Goal: Transaction & Acquisition: Download file/media

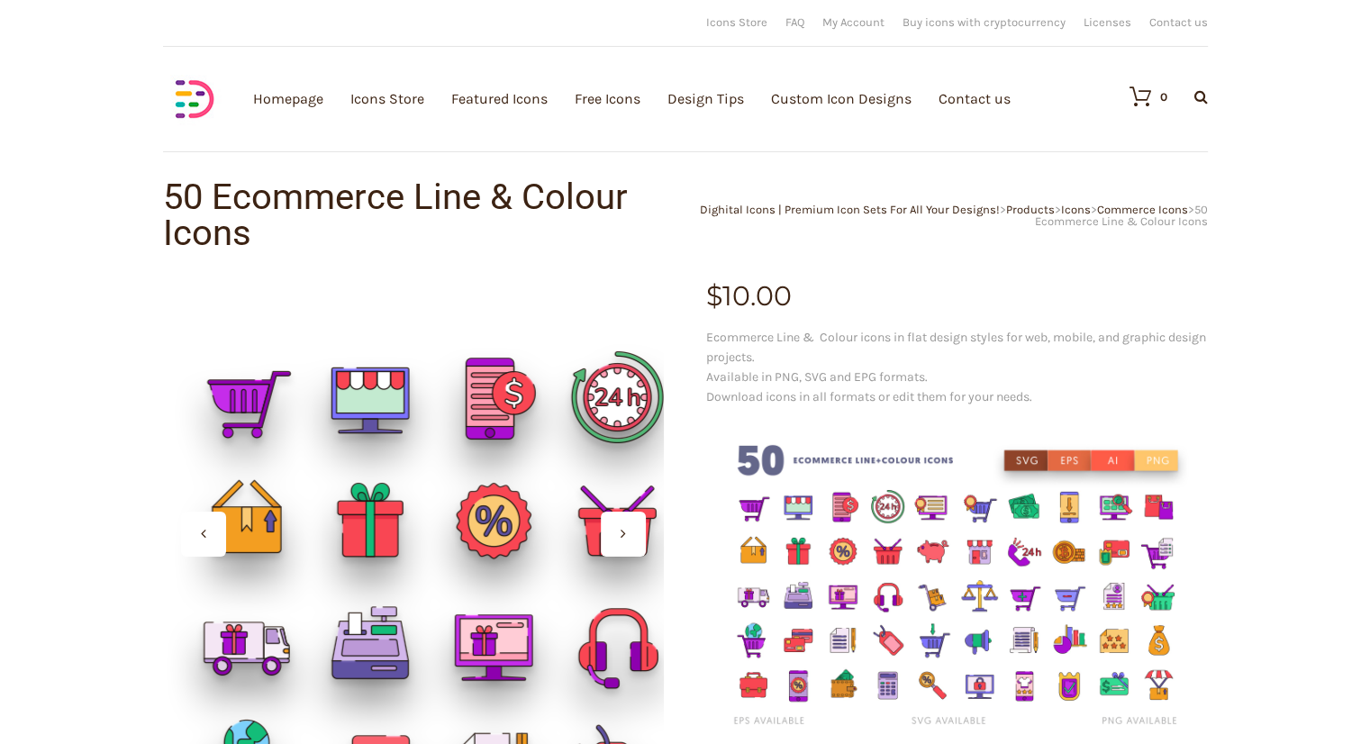
click at [366, 390] on div at bounding box center [413, 534] width 502 height 502
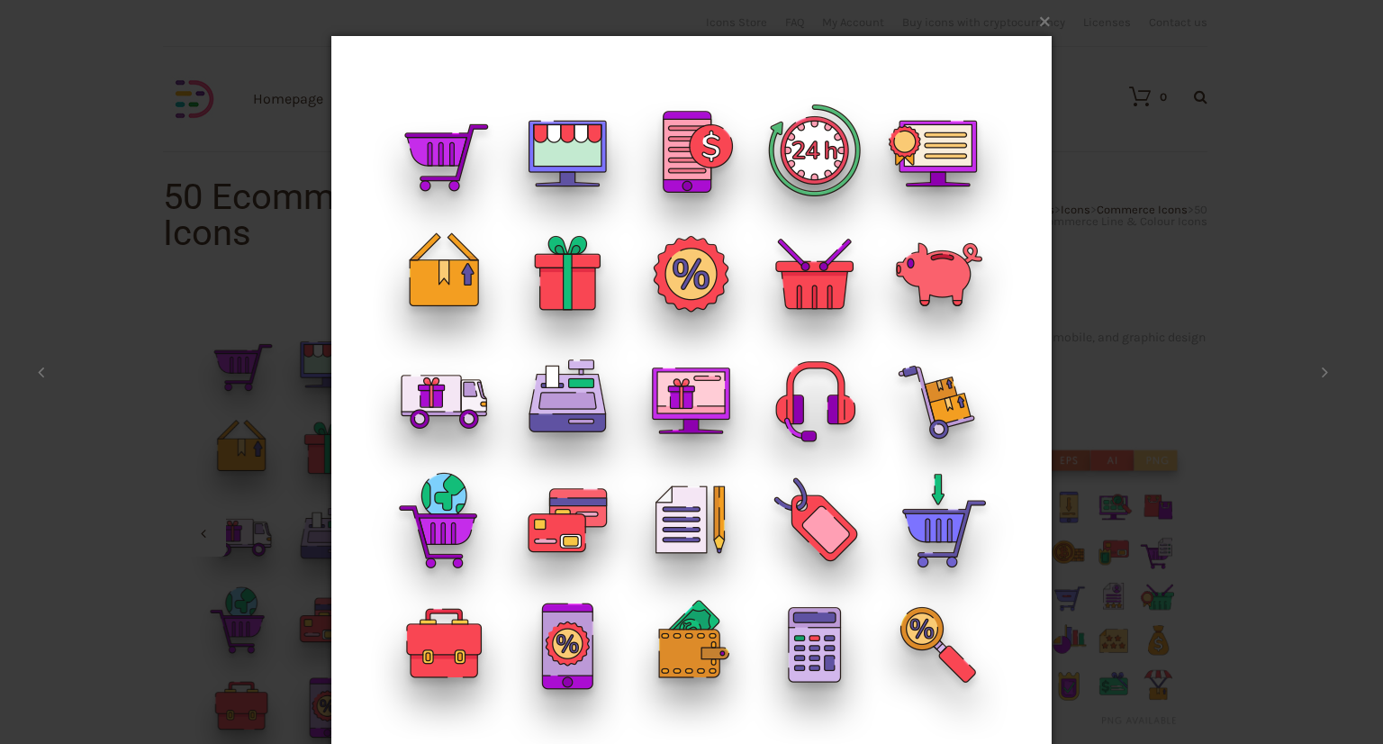
click at [576, 140] on img at bounding box center [691, 396] width 720 height 793
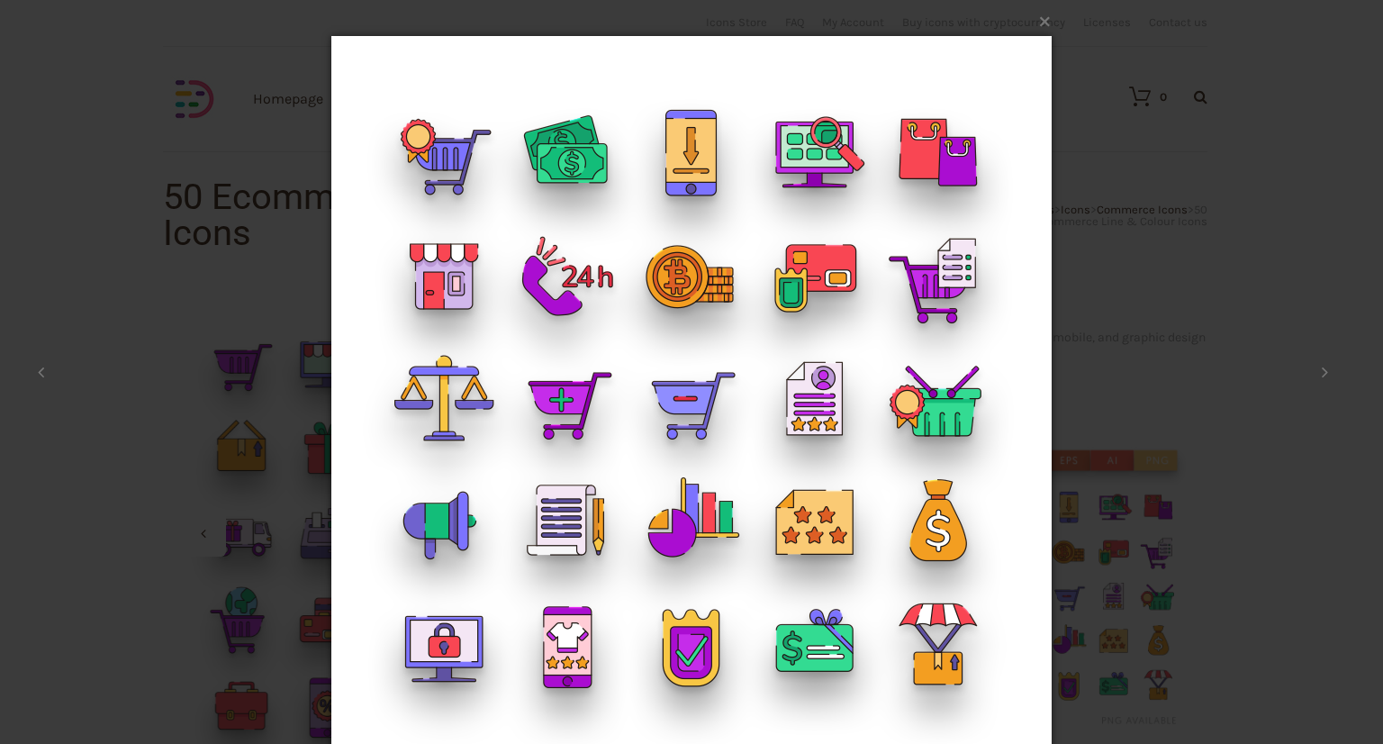
click at [576, 140] on img at bounding box center [691, 396] width 720 height 793
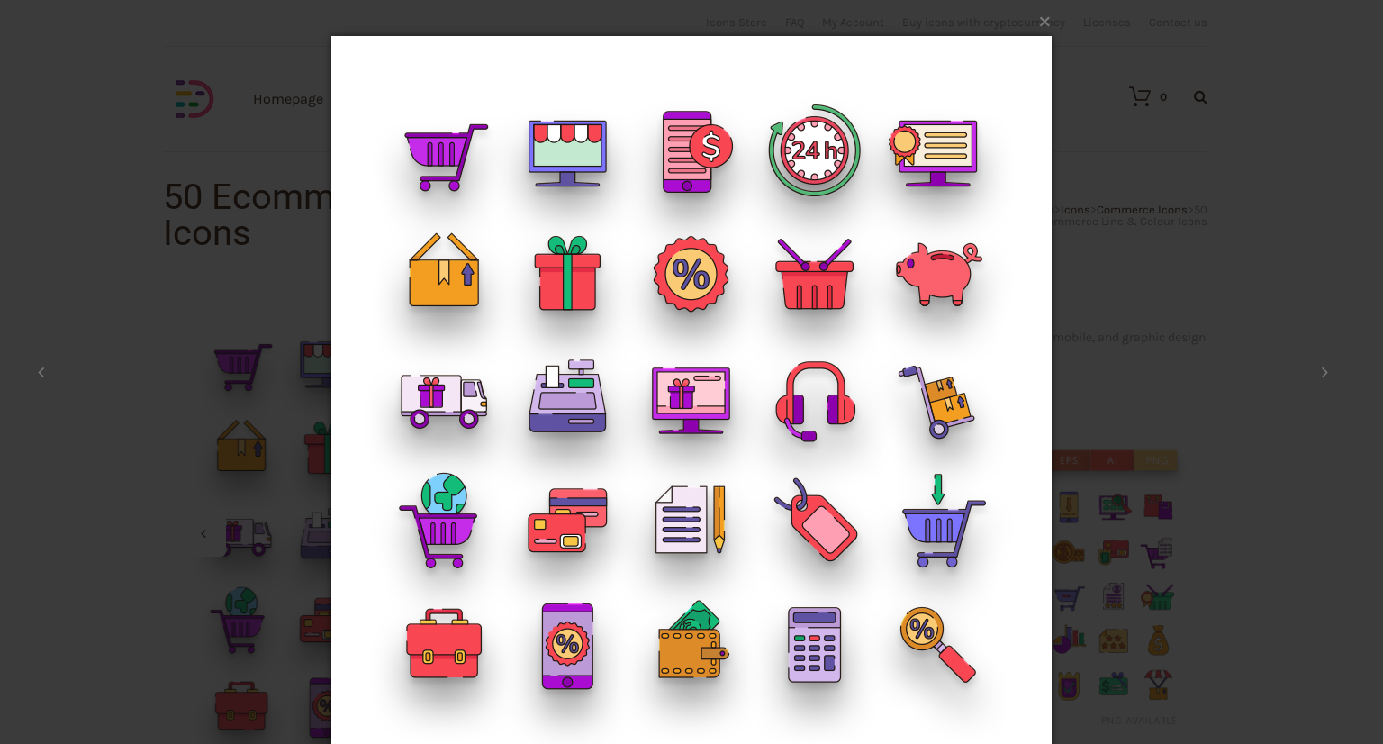
click at [287, 178] on div "× 1 / 2 Loading..." at bounding box center [691, 372] width 1383 height 744
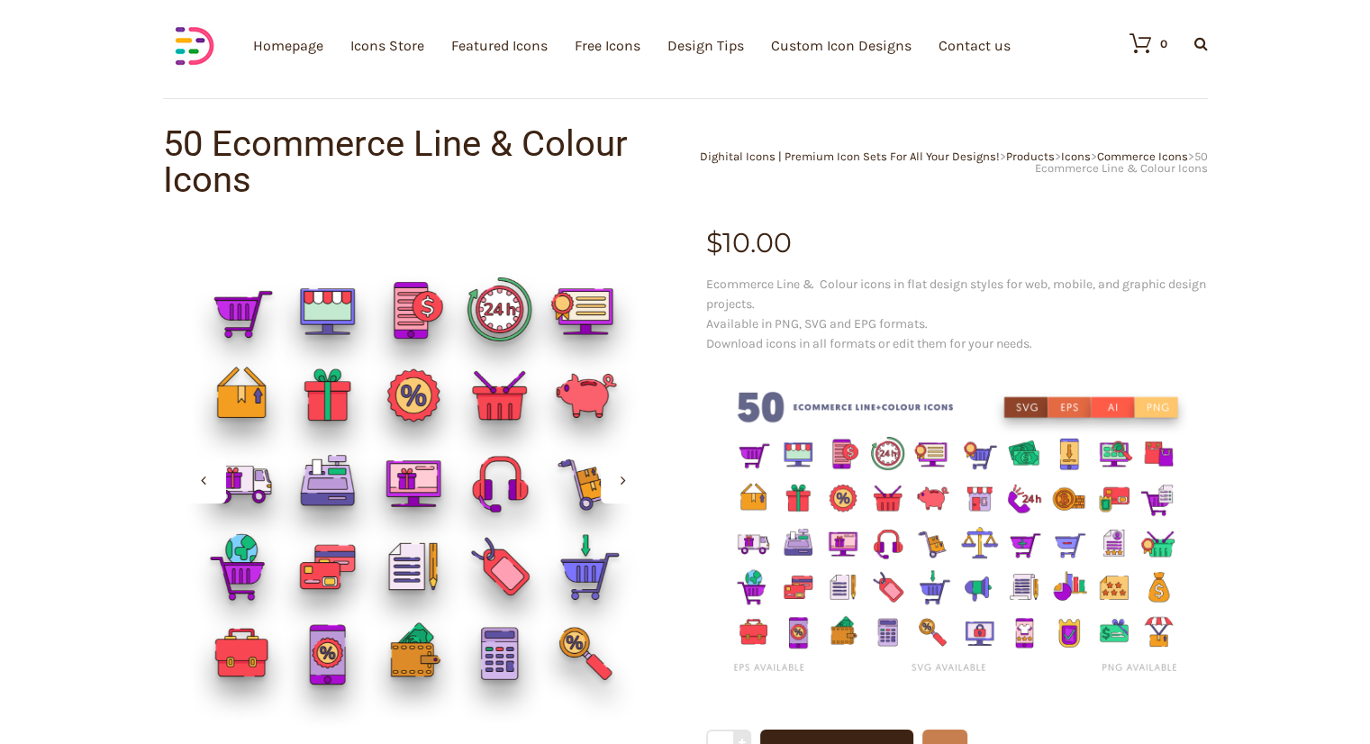
scroll to position [57, 0]
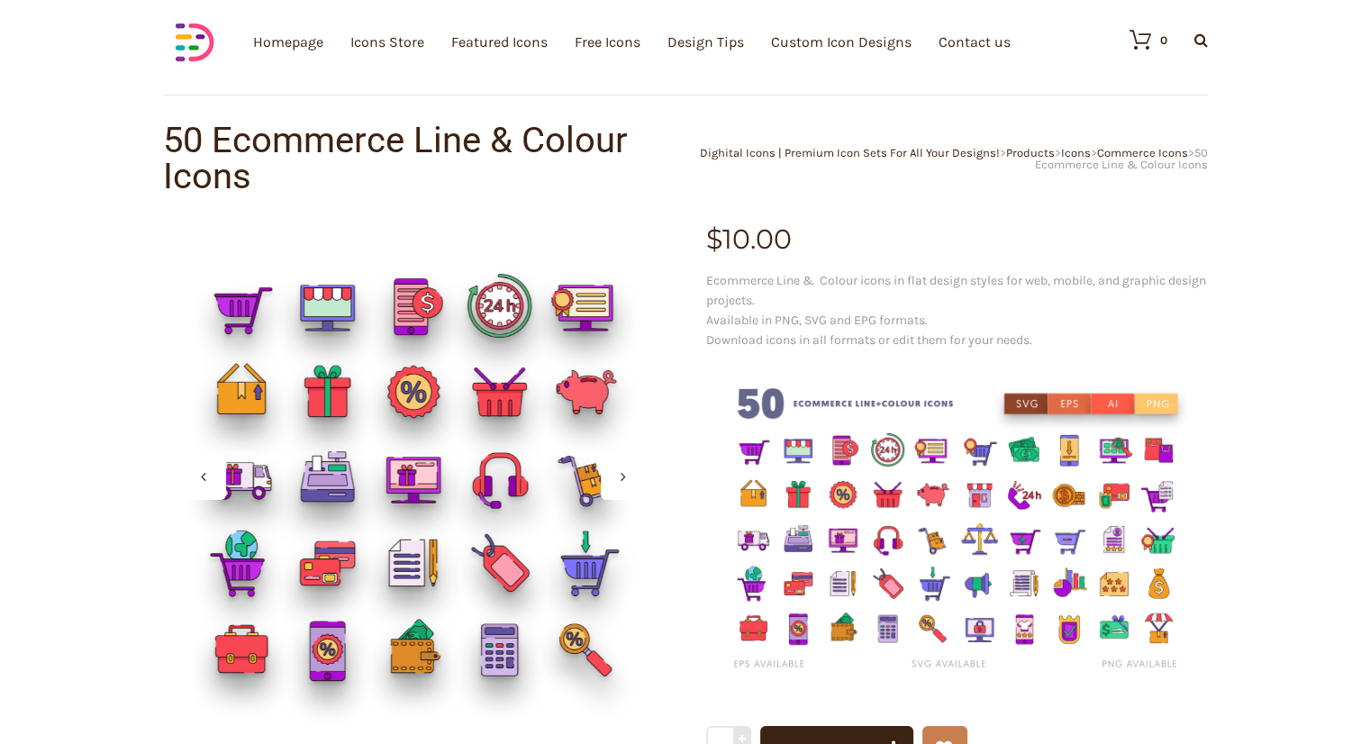
click at [827, 520] on img at bounding box center [957, 530] width 502 height 334
click at [841, 494] on img at bounding box center [957, 530] width 502 height 334
click at [865, 473] on img at bounding box center [957, 530] width 502 height 334
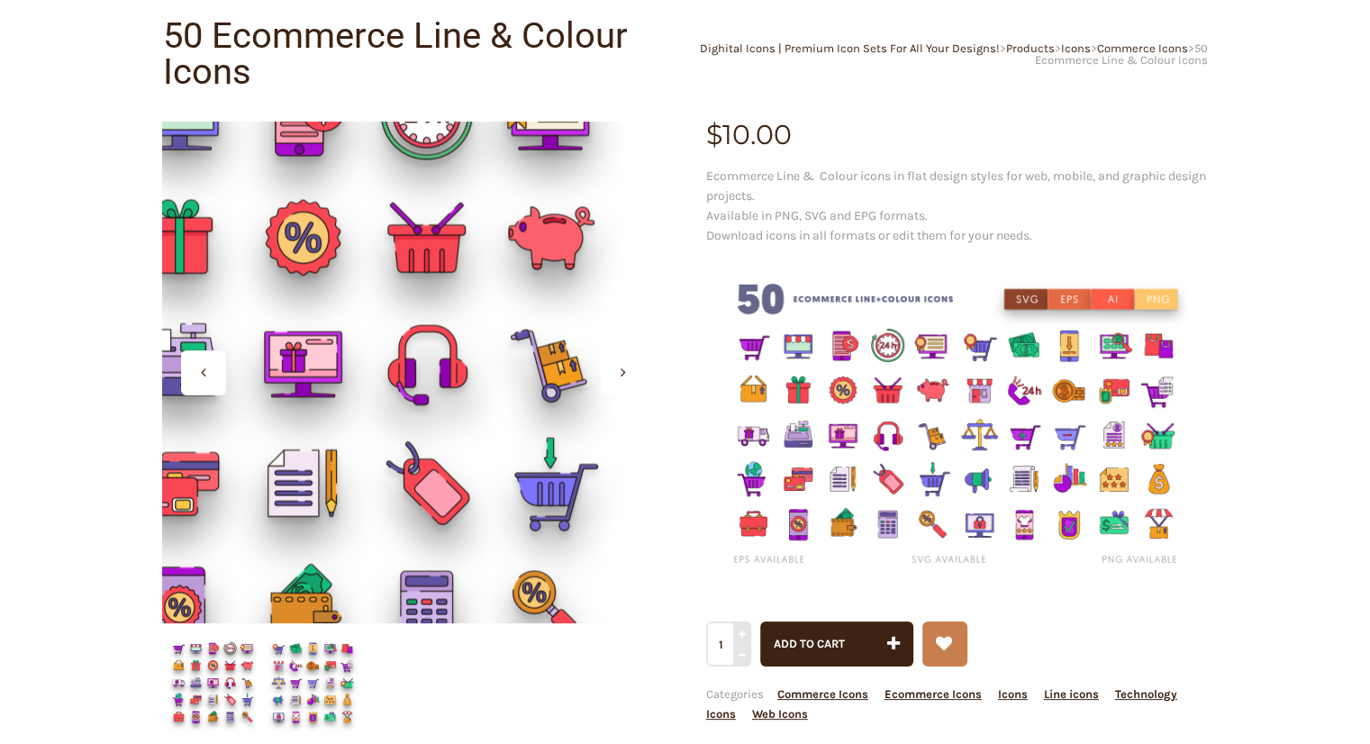
scroll to position [160, 0]
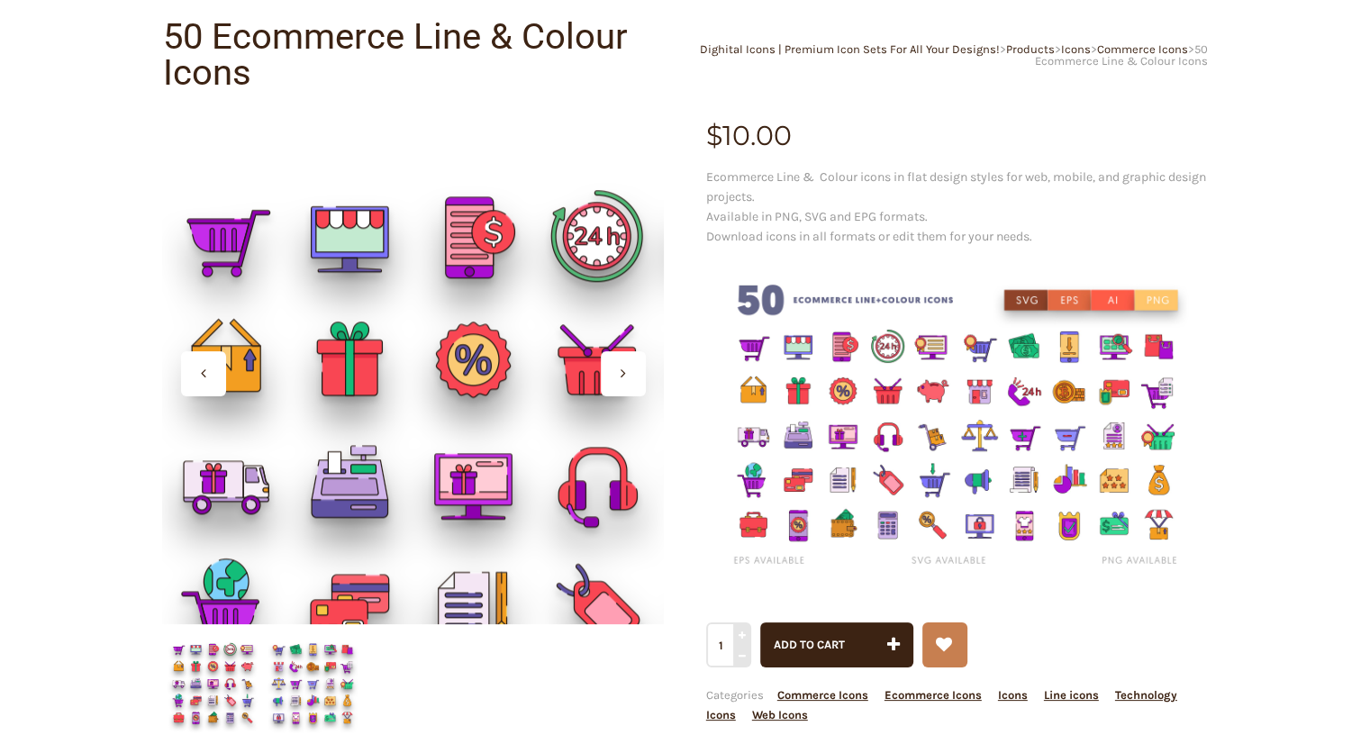
click at [354, 235] on div at bounding box center [413, 373] width 502 height 502
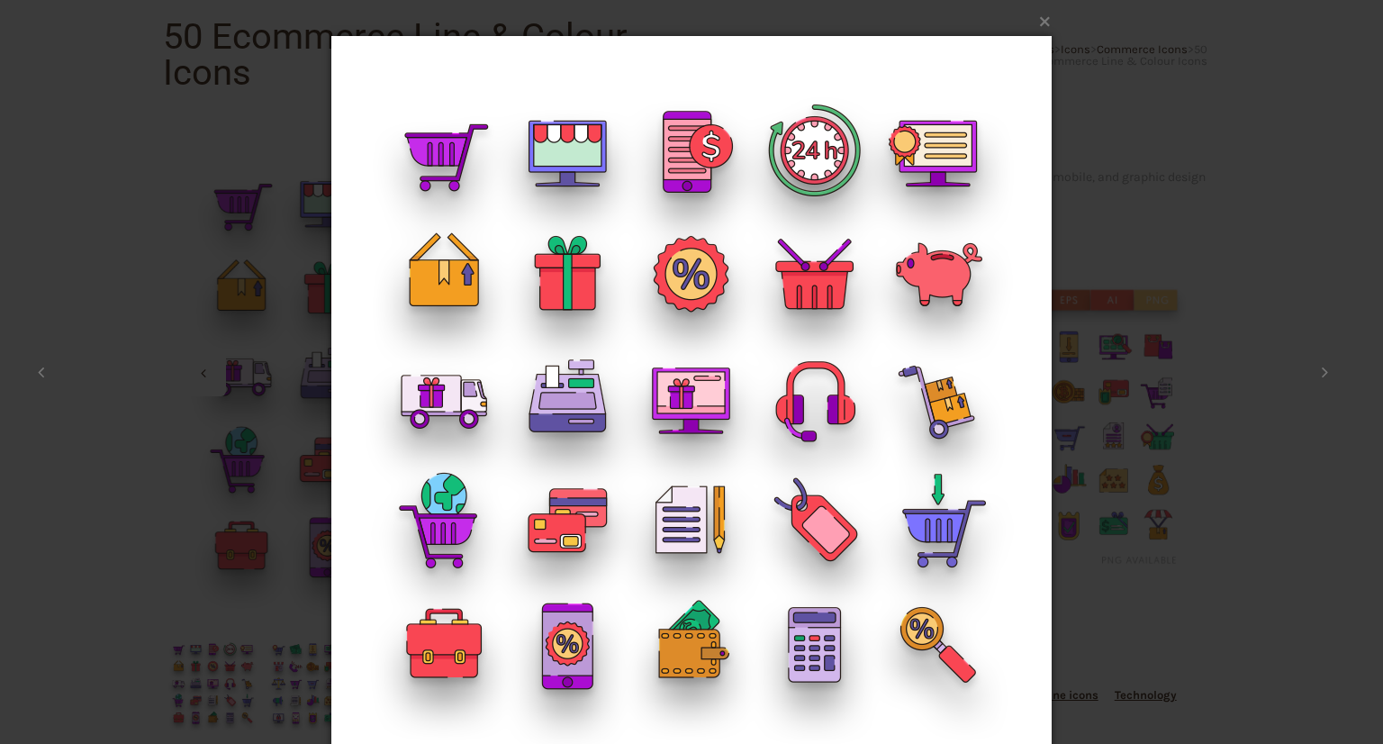
click at [354, 235] on img at bounding box center [691, 396] width 720 height 793
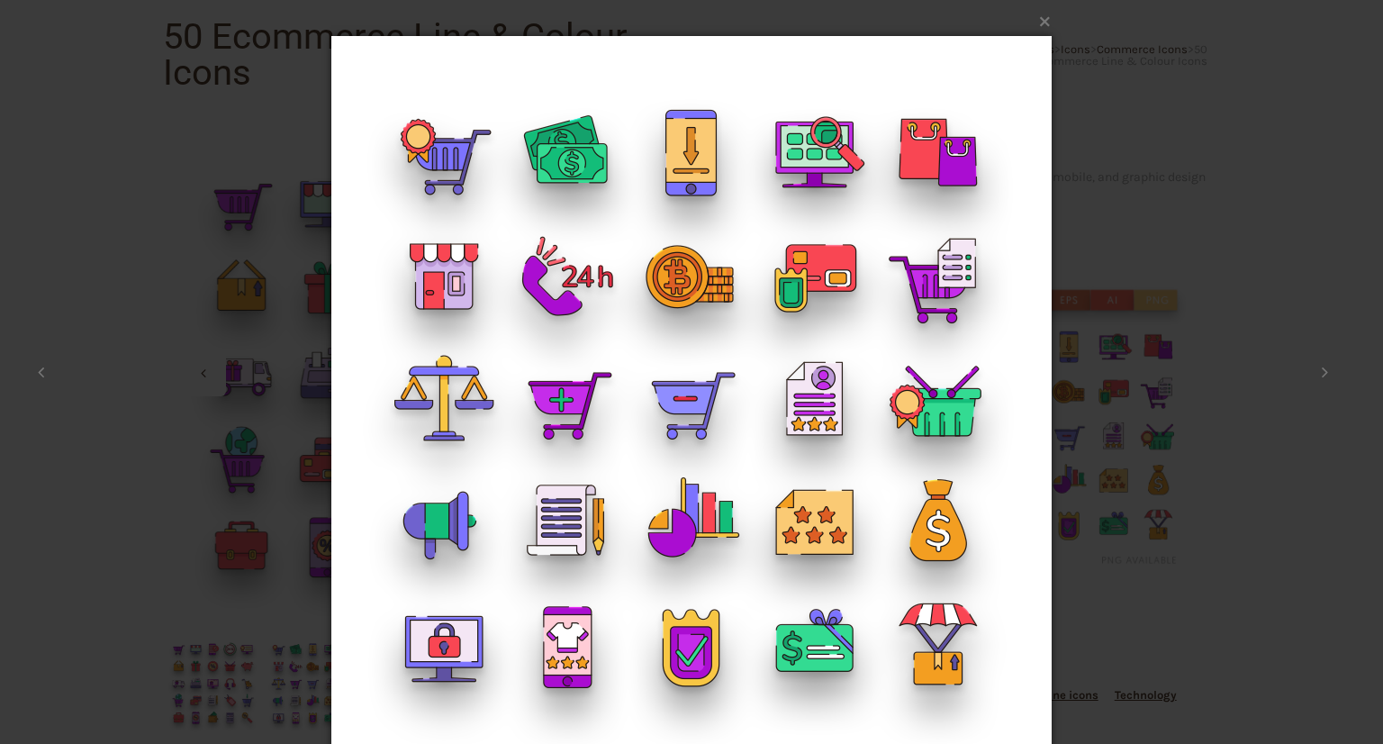
click at [1318, 50] on div "× Ecommerce-Line+colour-Icons_ Shop 2 / 2 Loading..." at bounding box center [691, 372] width 1383 height 744
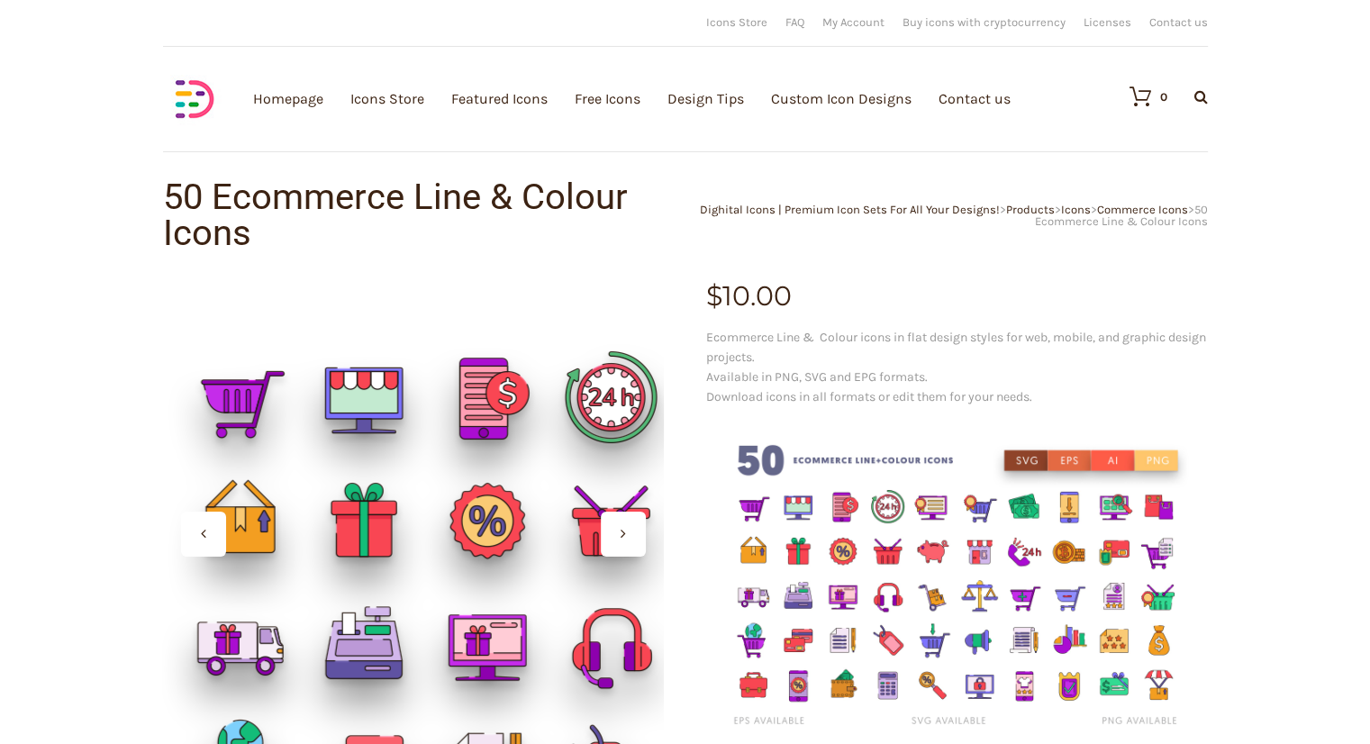
drag, startPoint x: 328, startPoint y: 376, endPoint x: 366, endPoint y: 401, distance: 45.5
click at [366, 401] on div at bounding box center [413, 534] width 502 height 502
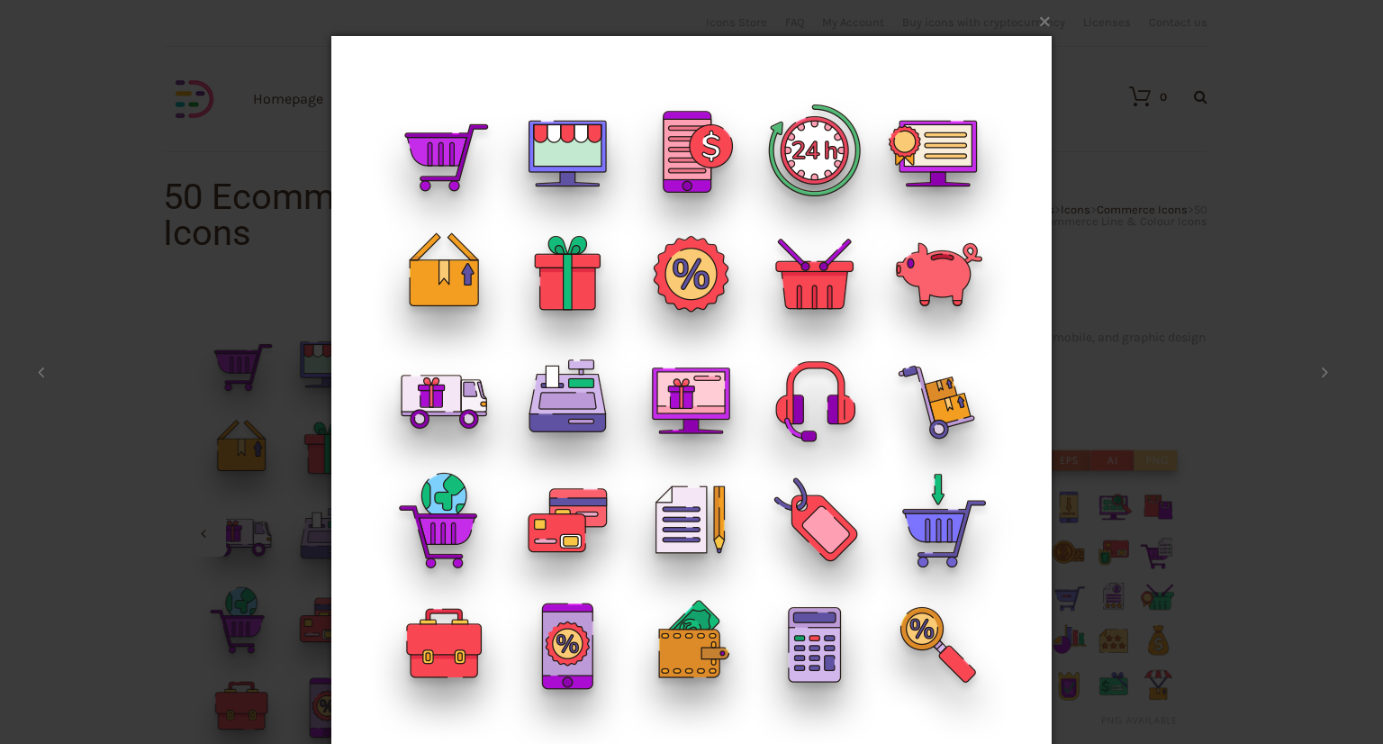
click at [563, 140] on img at bounding box center [691, 396] width 720 height 793
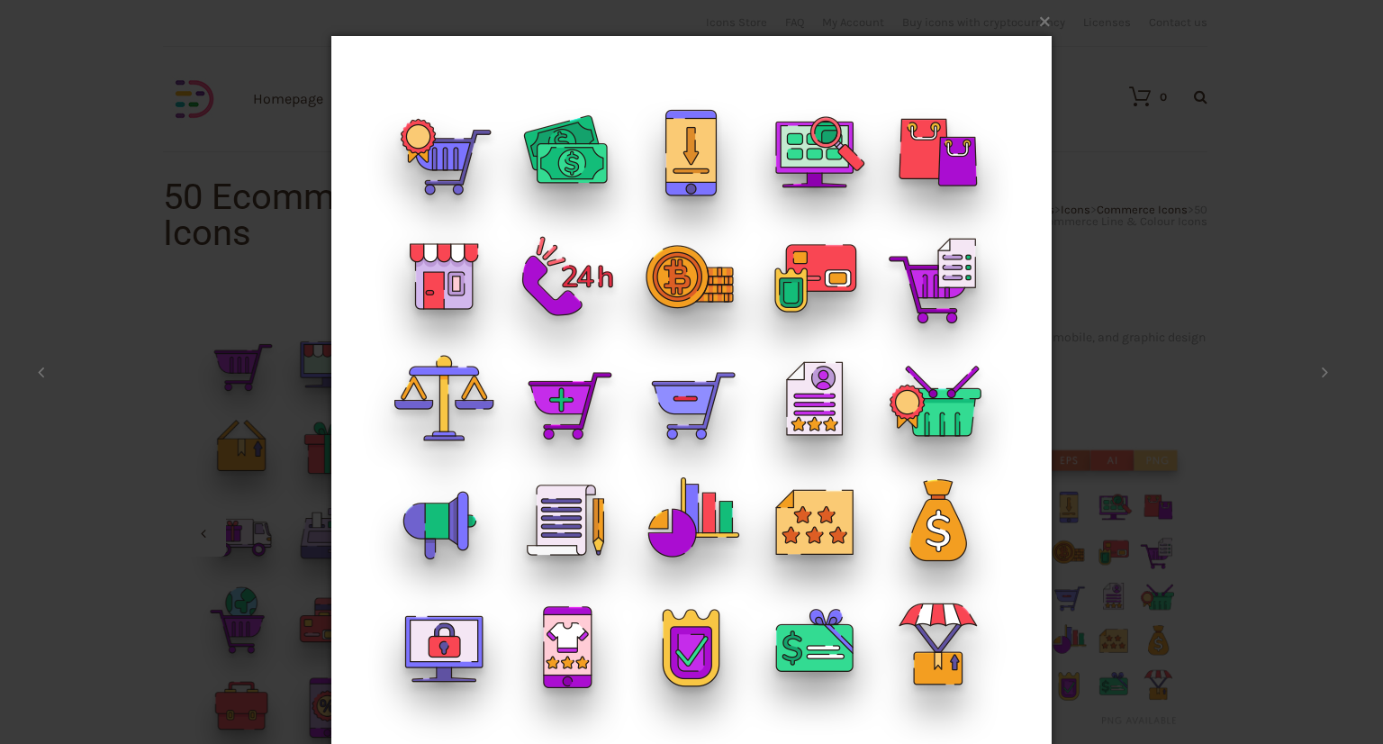
click at [563, 140] on img at bounding box center [691, 396] width 720 height 793
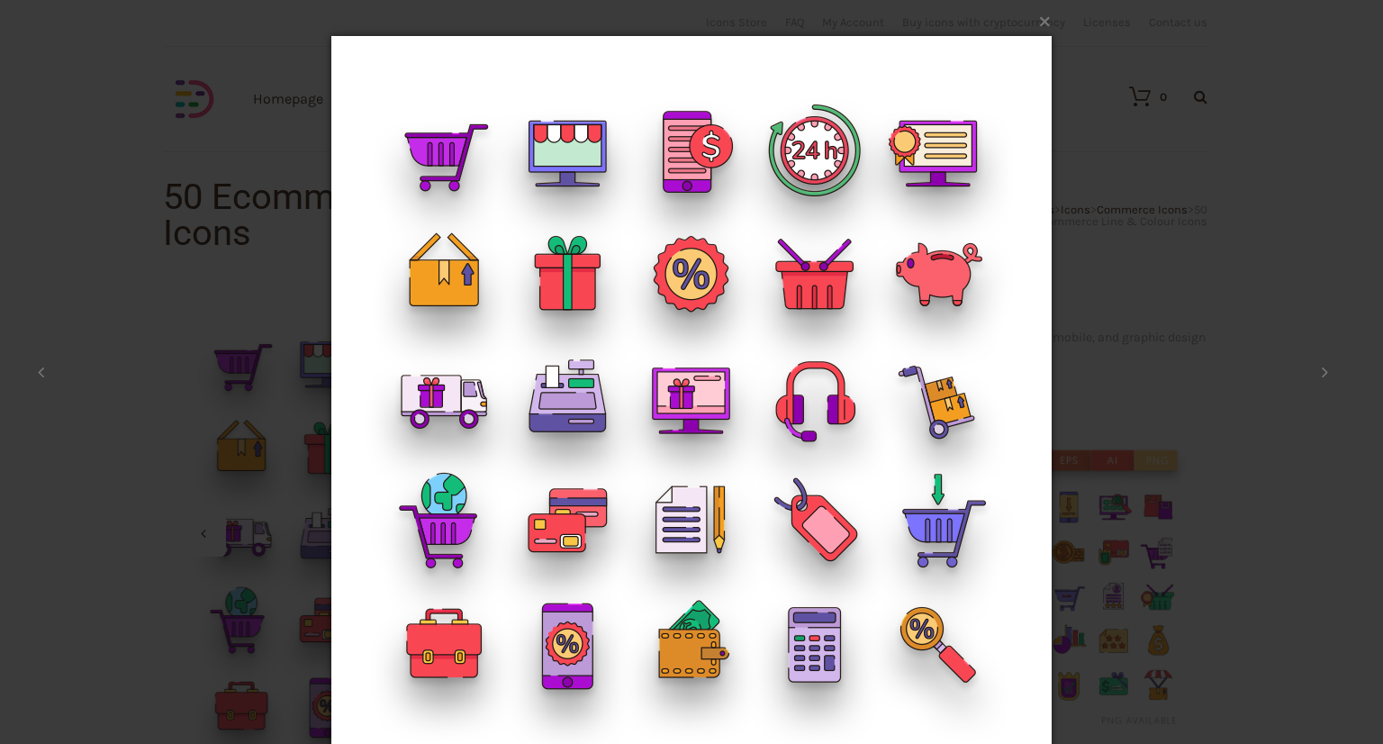
click at [563, 140] on img at bounding box center [691, 396] width 720 height 793
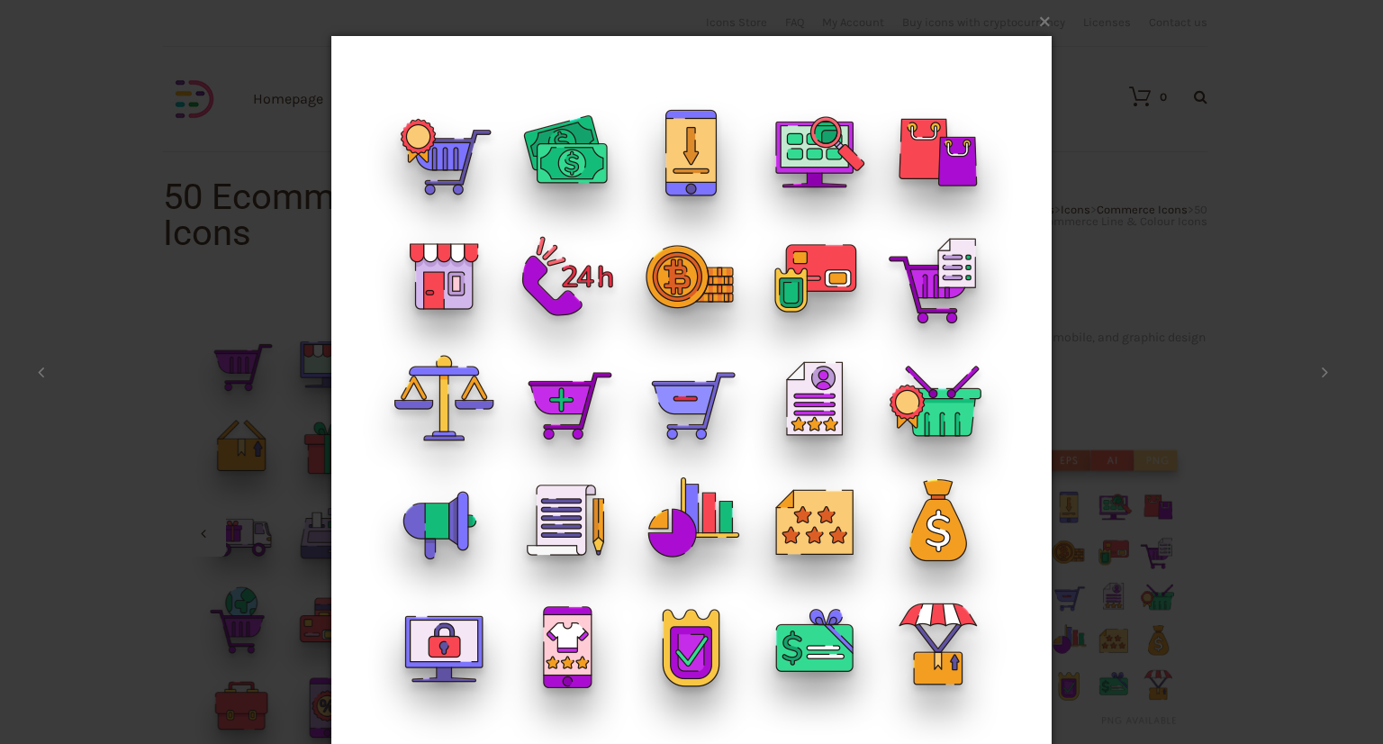
click at [154, 275] on div "× Ecommerce-Line+colour-Icons_ Shop 2 / 2 Loading..." at bounding box center [691, 372] width 1383 height 744
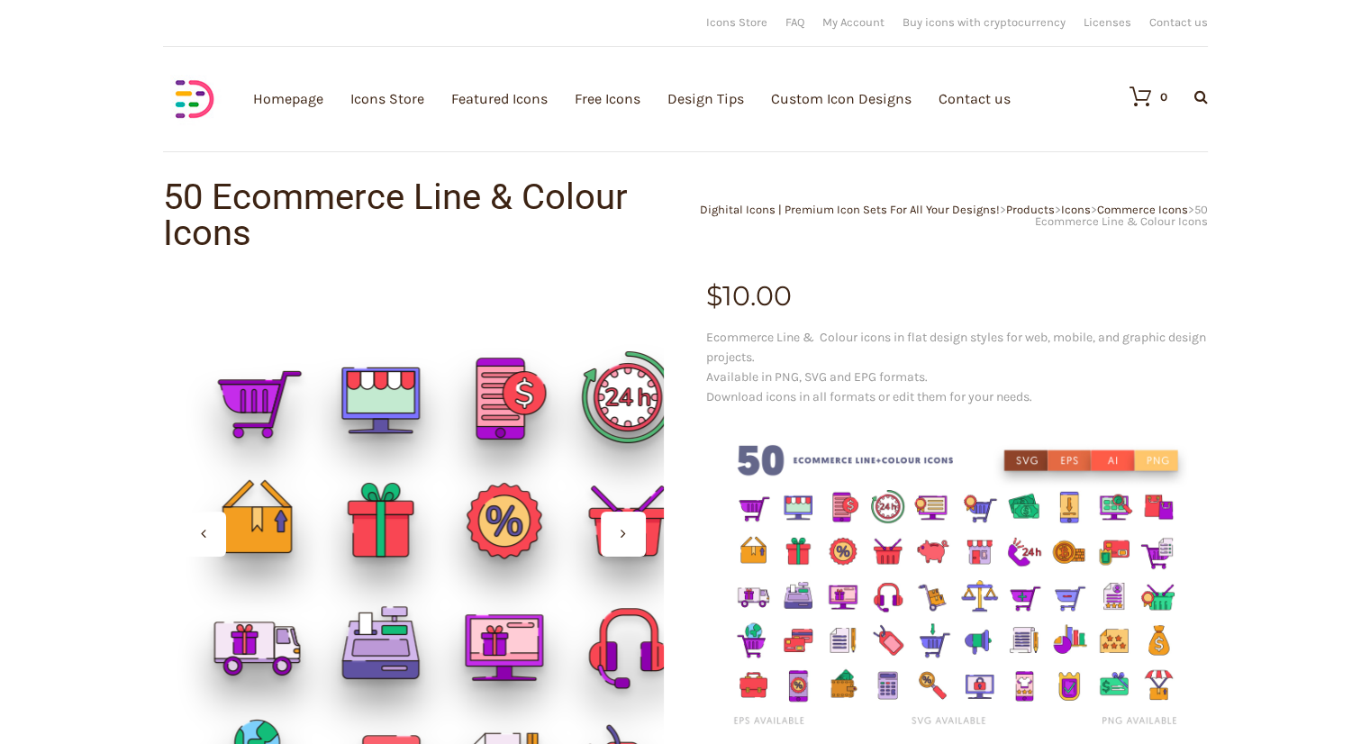
click at [349, 390] on div at bounding box center [413, 534] width 502 height 502
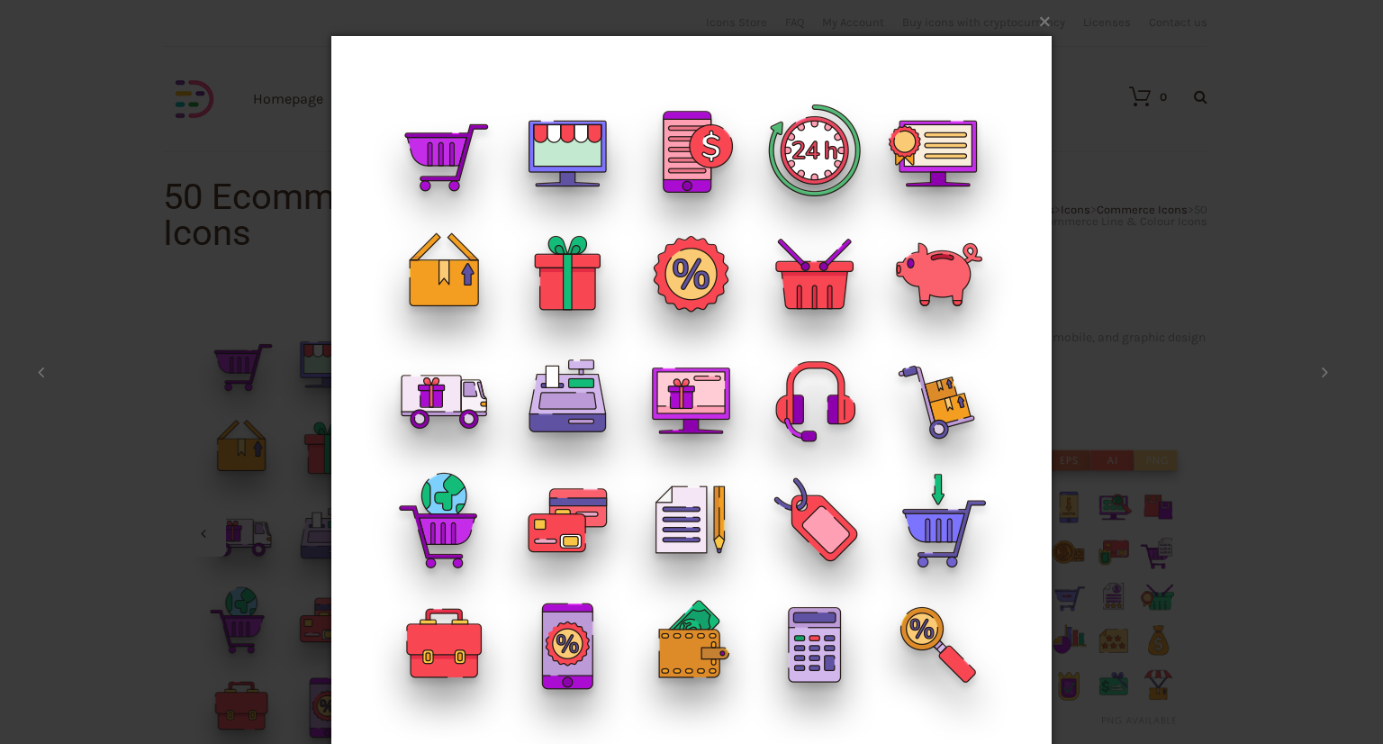
click at [468, 309] on img at bounding box center [691, 396] width 720 height 793
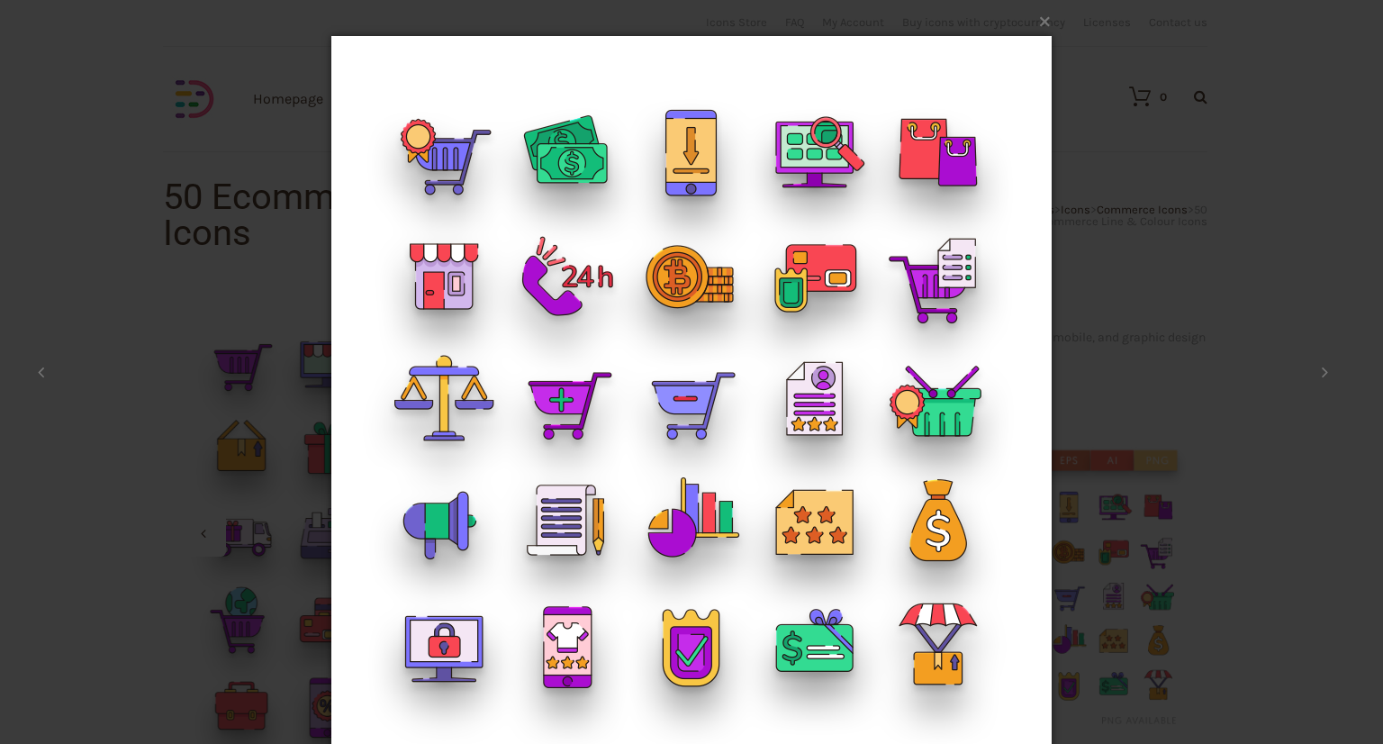
click at [160, 431] on div "× Ecommerce-Line+colour-Icons_ Shop 2 / 2 Loading..." at bounding box center [691, 372] width 1383 height 744
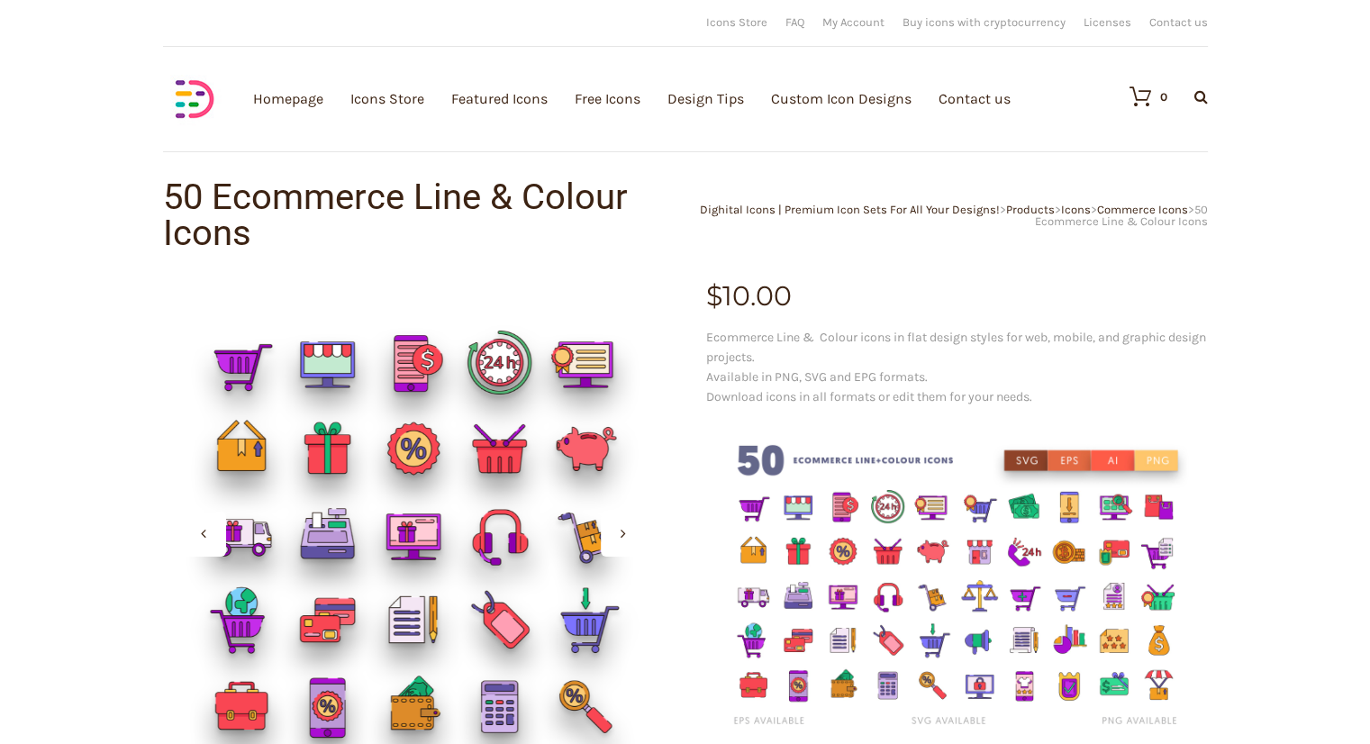
click at [919, 557] on img at bounding box center [957, 587] width 502 height 334
click at [812, 553] on img at bounding box center [957, 587] width 502 height 334
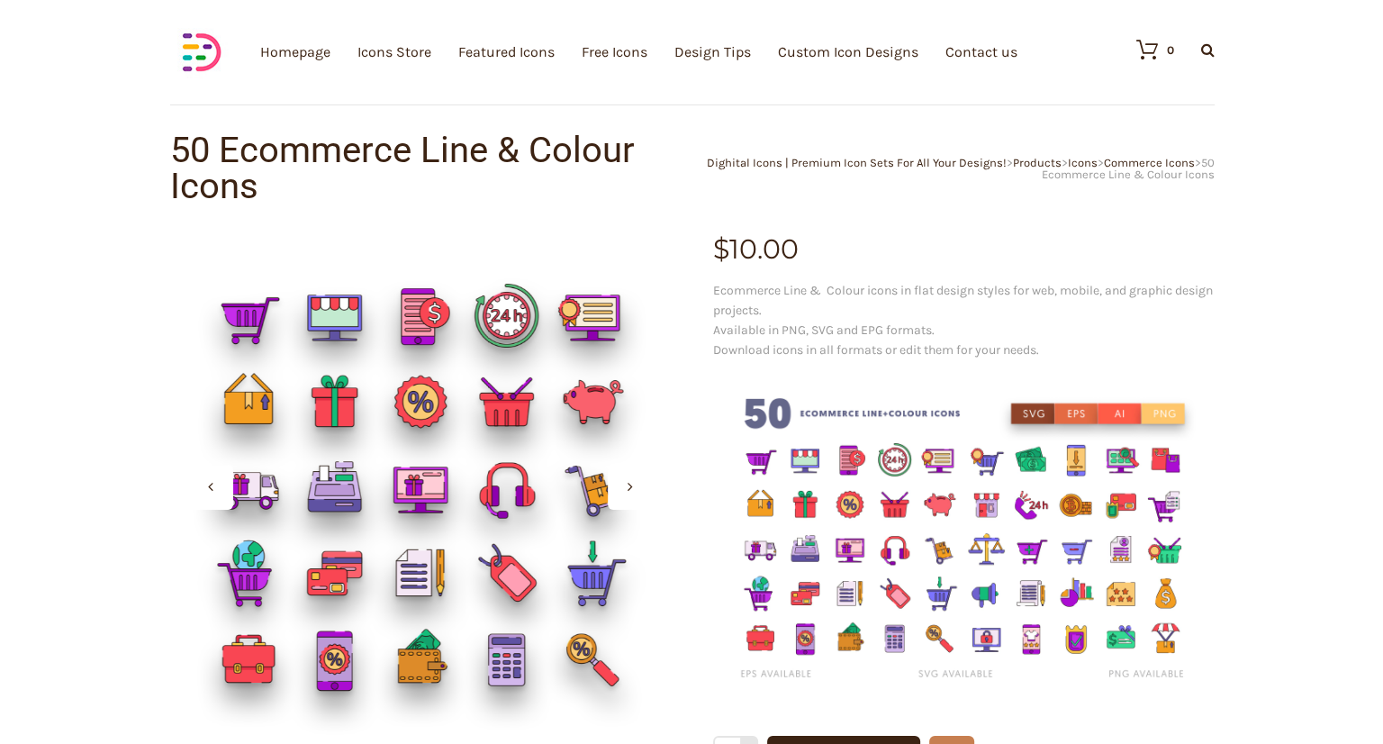
scroll to position [50, 0]
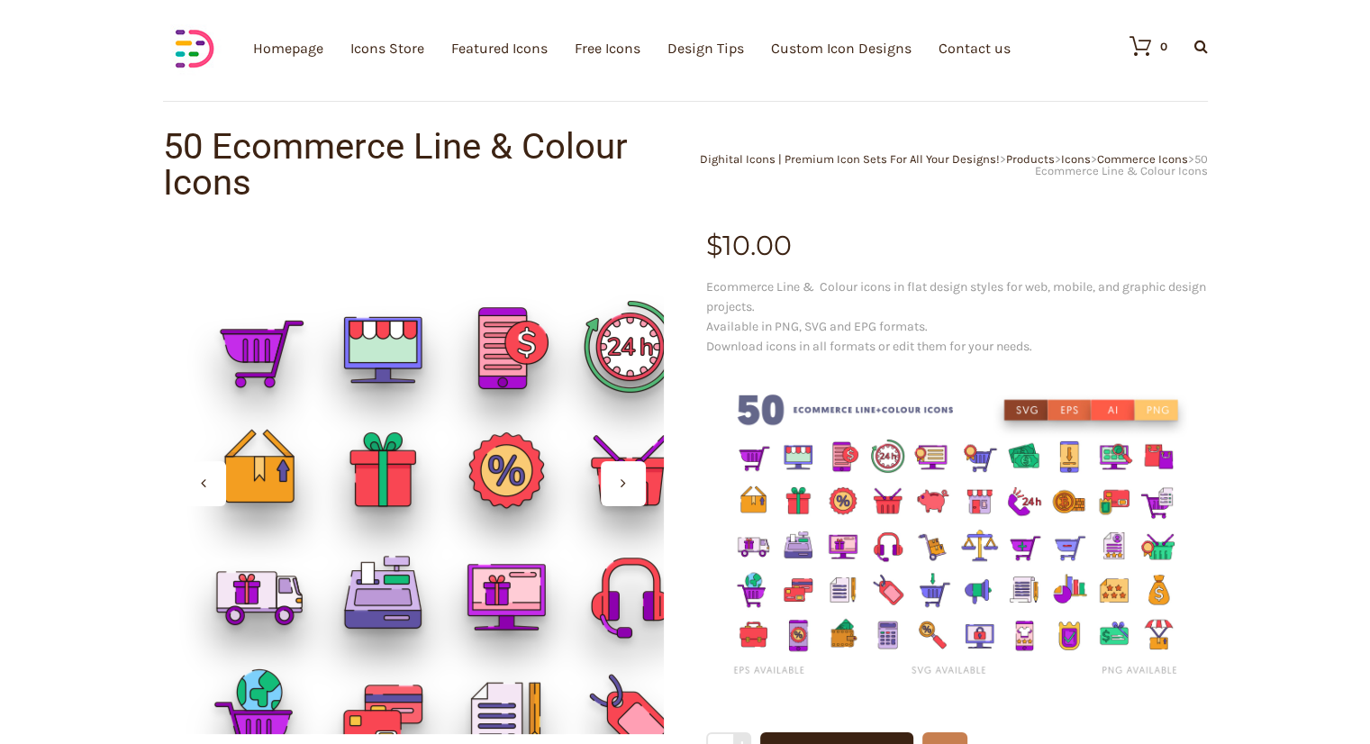
click at [358, 358] on div at bounding box center [413, 483] width 502 height 502
